Goal: Task Accomplishment & Management: Complete application form

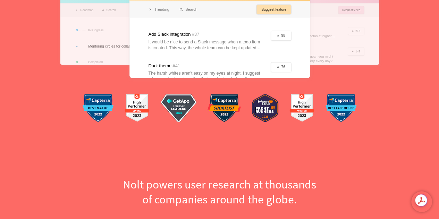
scroll to position [243, 0]
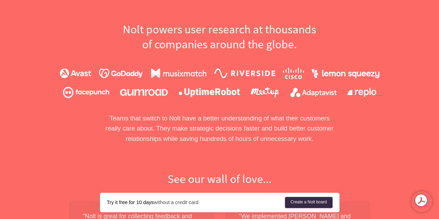
scroll to position [417, 0]
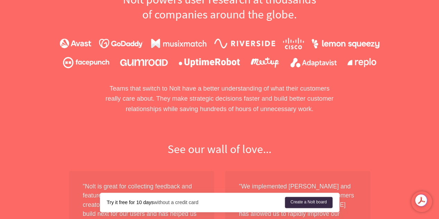
click at [0, 0] on link "Create a Nolt board" at bounding box center [0, 0] width 0 height 0
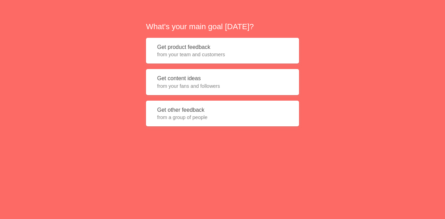
click at [199, 48] on button "Get product feedback from your team and customers" at bounding box center [222, 51] width 153 height 26
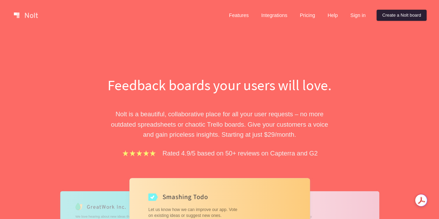
click at [394, 13] on link "Create a Nolt board" at bounding box center [402, 15] width 50 height 11
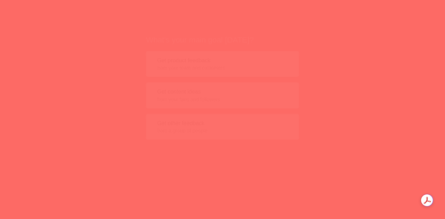
click at [240, 83] on span "from your fans and followers" at bounding box center [222, 86] width 131 height 7
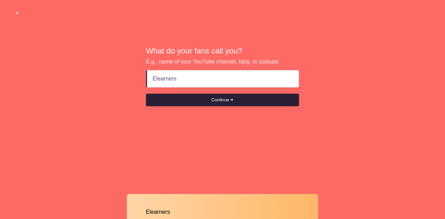
click at [202, 98] on button "Continue" at bounding box center [222, 100] width 153 height 13
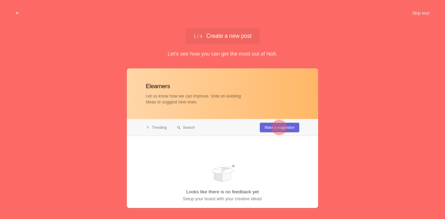
type input "Elearners"
click at [289, 132] on div at bounding box center [278, 127] width 25 height 25
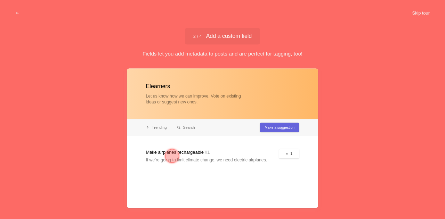
click at [229, 34] on span "2 / 4 Add a custom field" at bounding box center [222, 36] width 59 height 6
click at [419, 18] on button "Skip tour" at bounding box center [420, 13] width 34 height 13
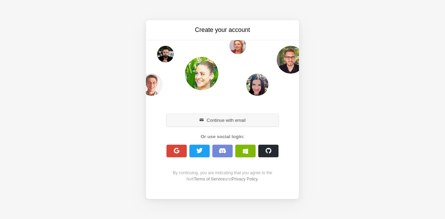
click at [243, 118] on button "Continue with email" at bounding box center [222, 120] width 112 height 13
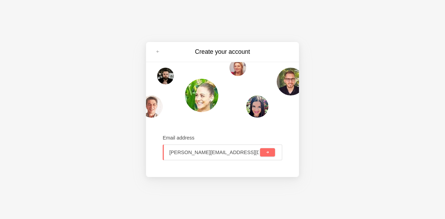
type input "[PERSON_NAME][EMAIL_ADDRESS][DOMAIN_NAME]"
click at [260, 148] on button "submit" at bounding box center [267, 152] width 15 height 8
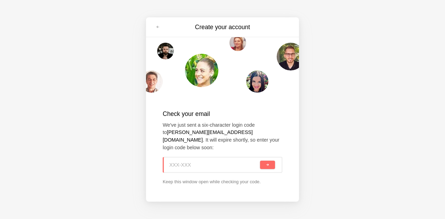
click at [183, 158] on input at bounding box center [213, 164] width 89 height 15
paste input "LN8-381"
type input "LN8-381"
click at [260, 161] on button "submit" at bounding box center [267, 165] width 15 height 8
